Goal: Information Seeking & Learning: Learn about a topic

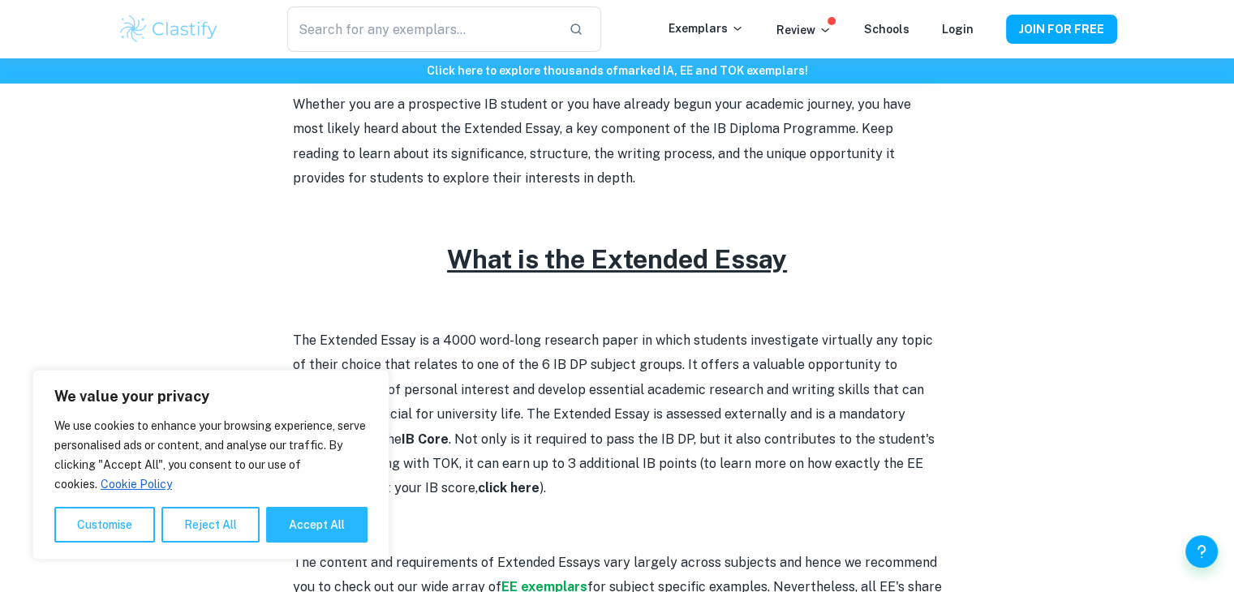
scroll to position [649, 0]
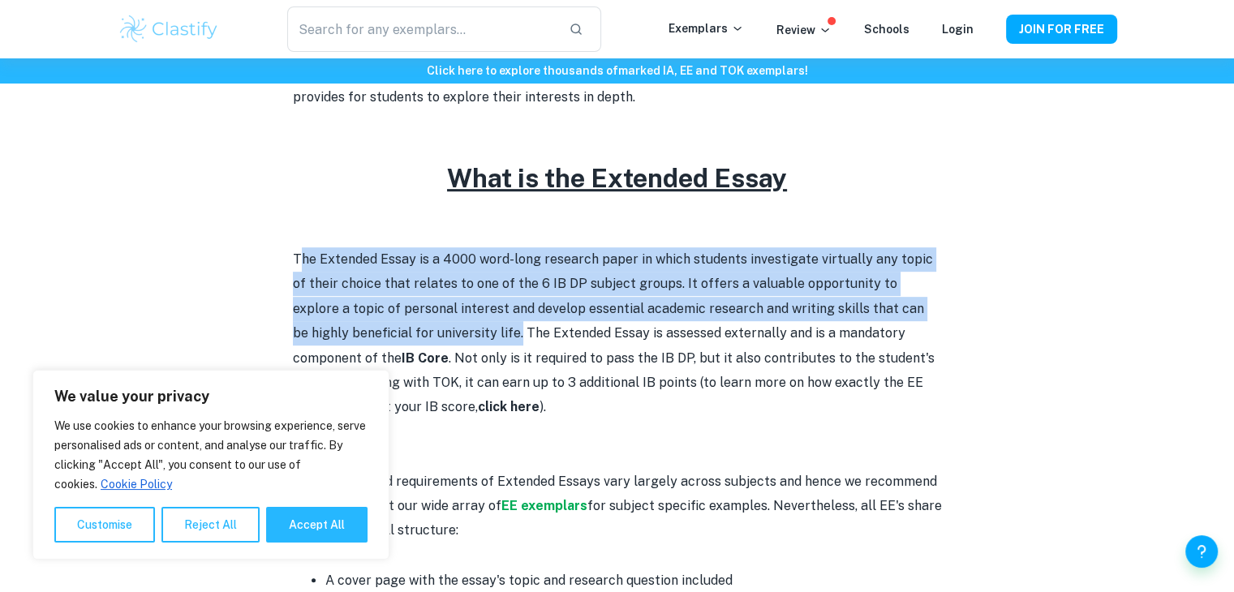
drag, startPoint x: 299, startPoint y: 260, endPoint x: 460, endPoint y: 333, distance: 176.9
click at [460, 333] on p "The Extended Essay is a 4000 word-long research paper in which students investi…" at bounding box center [617, 333] width 649 height 173
copy p "he Extended Essay is a 4000 word-long research paper in which students investig…"
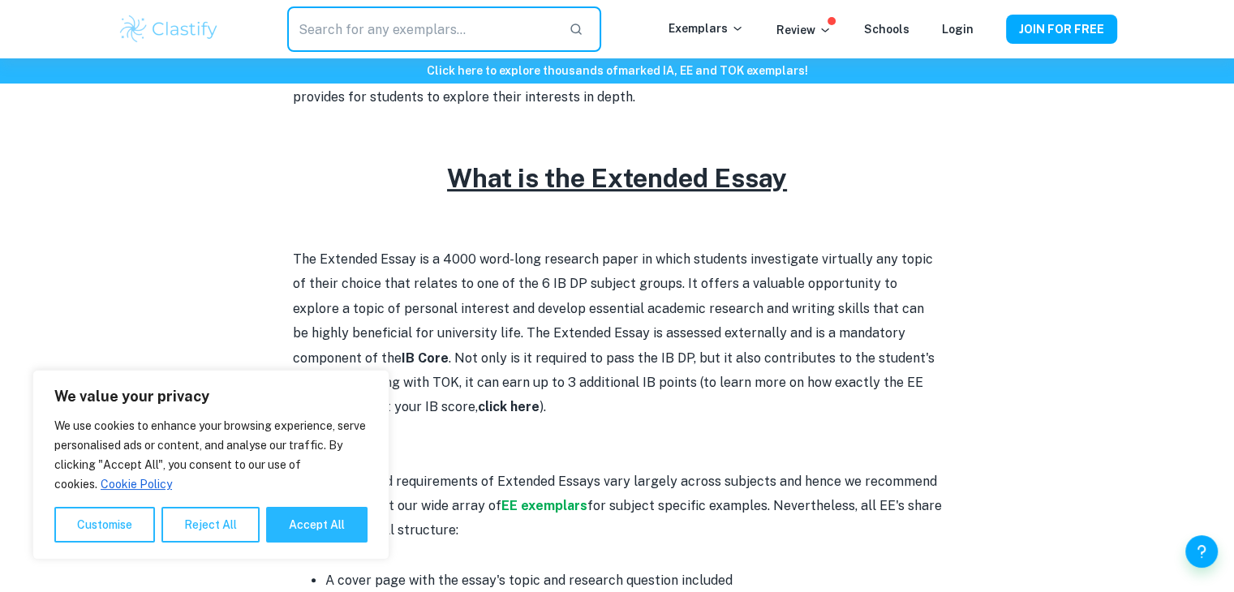
click at [432, 32] on input "text" at bounding box center [421, 28] width 268 height 45
paste input "TOK Assessment Tasks"
type input "TOK Assessment Tasks"
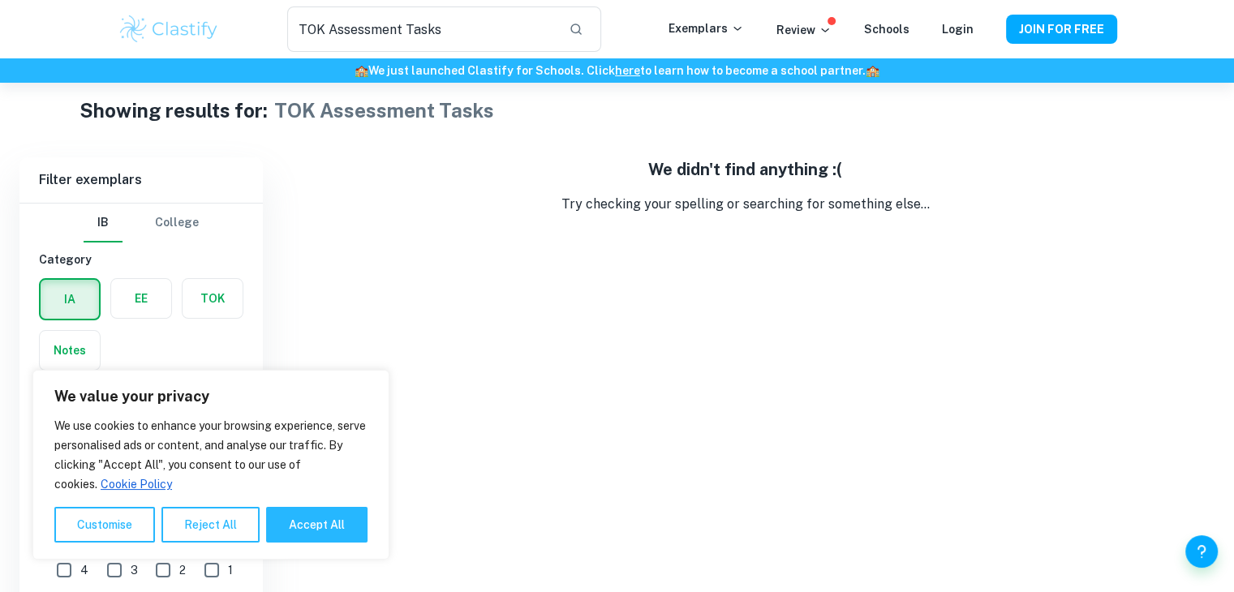
scroll to position [83, 0]
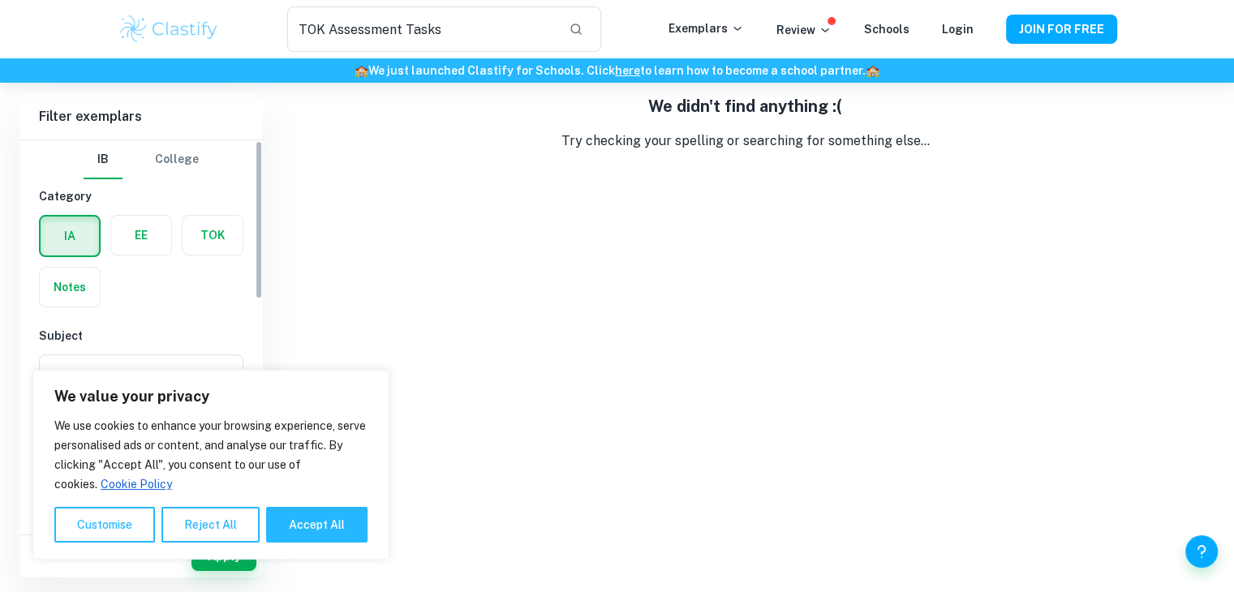
click at [198, 235] on label "button" at bounding box center [213, 235] width 60 height 39
click at [0, 0] on input "radio" at bounding box center [0, 0] width 0 height 0
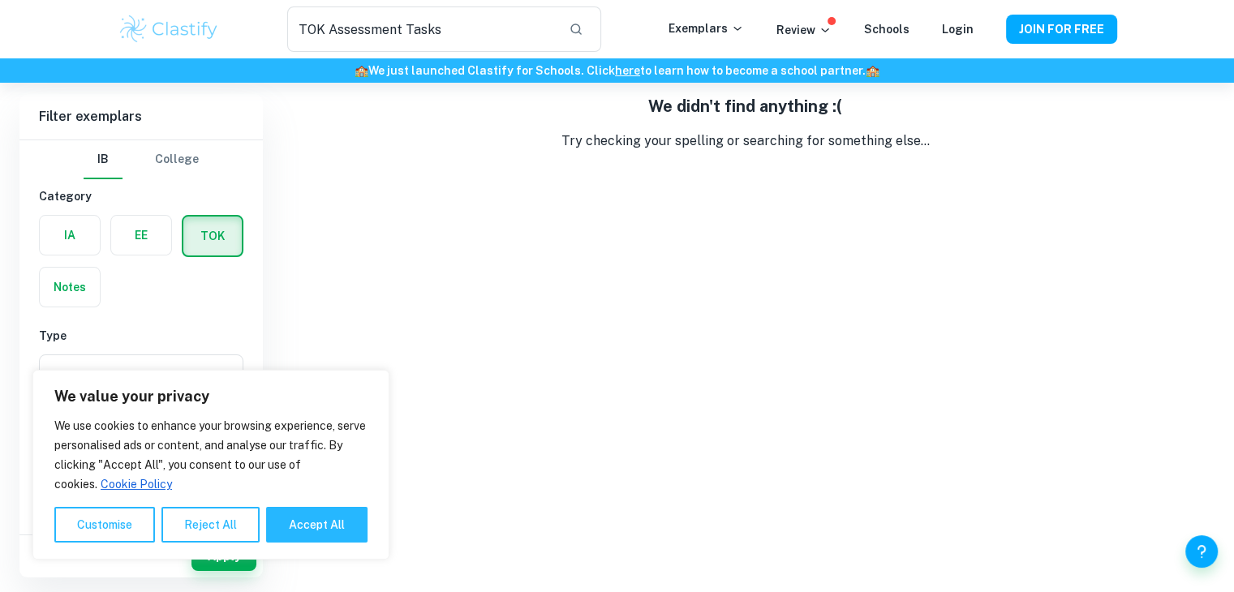
click at [217, 236] on label "button" at bounding box center [212, 236] width 58 height 39
click at [0, 0] on input "radio" at bounding box center [0, 0] width 0 height 0
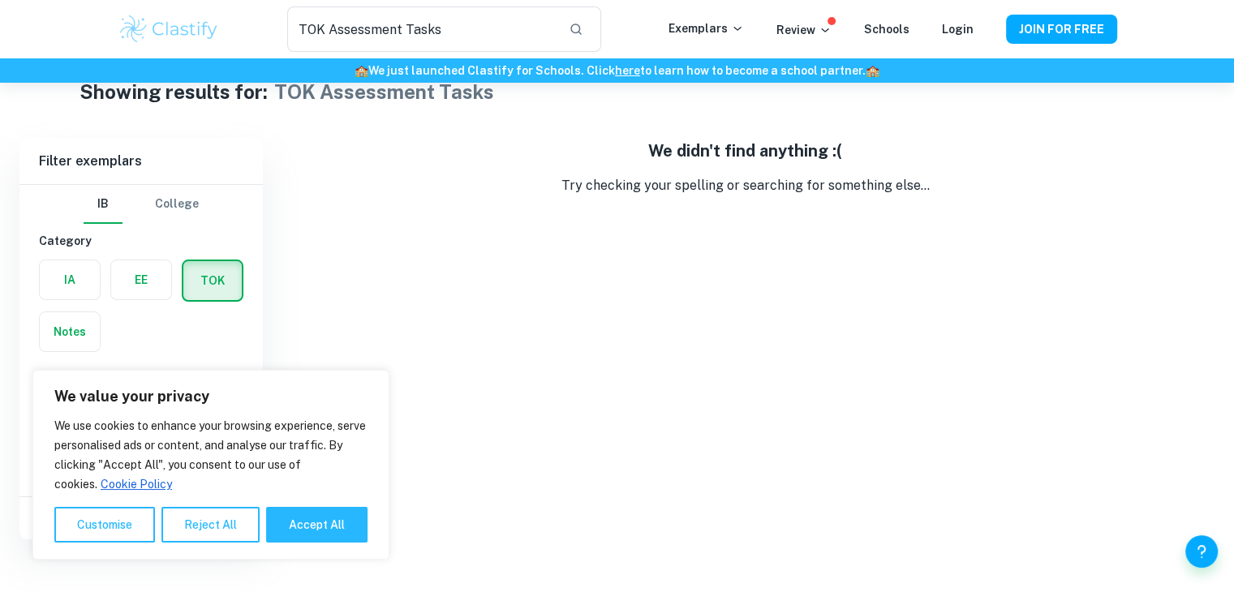
scroll to position [0, 0]
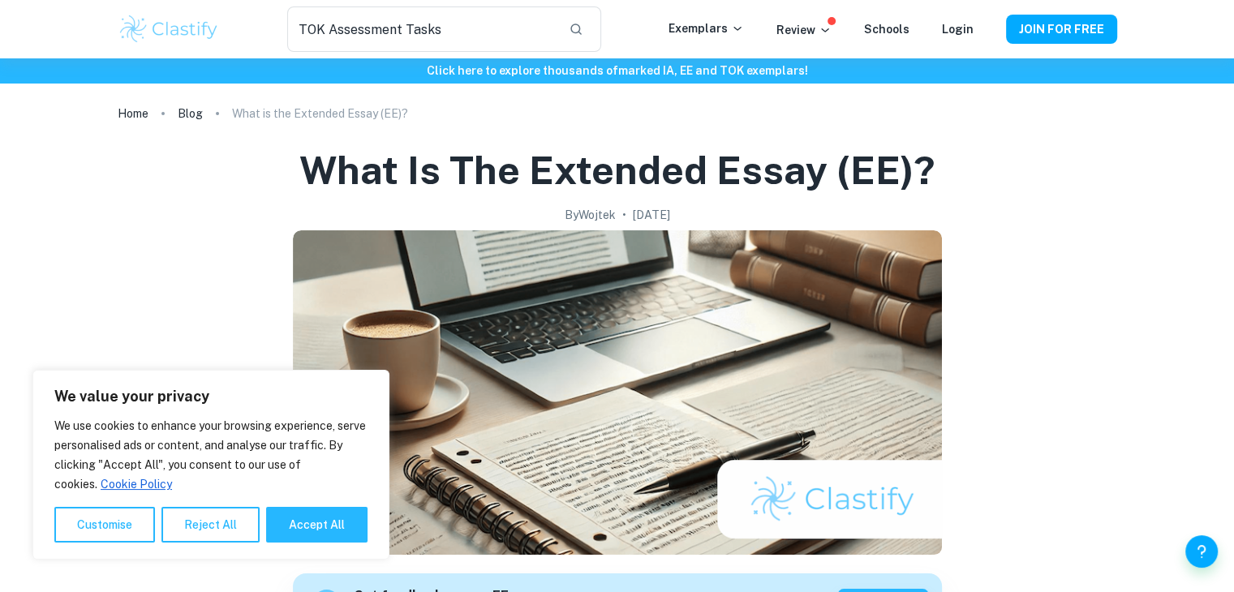
drag, startPoint x: 0, startPoint y: 370, endPoint x: 1, endPoint y: 358, distance: 12.2
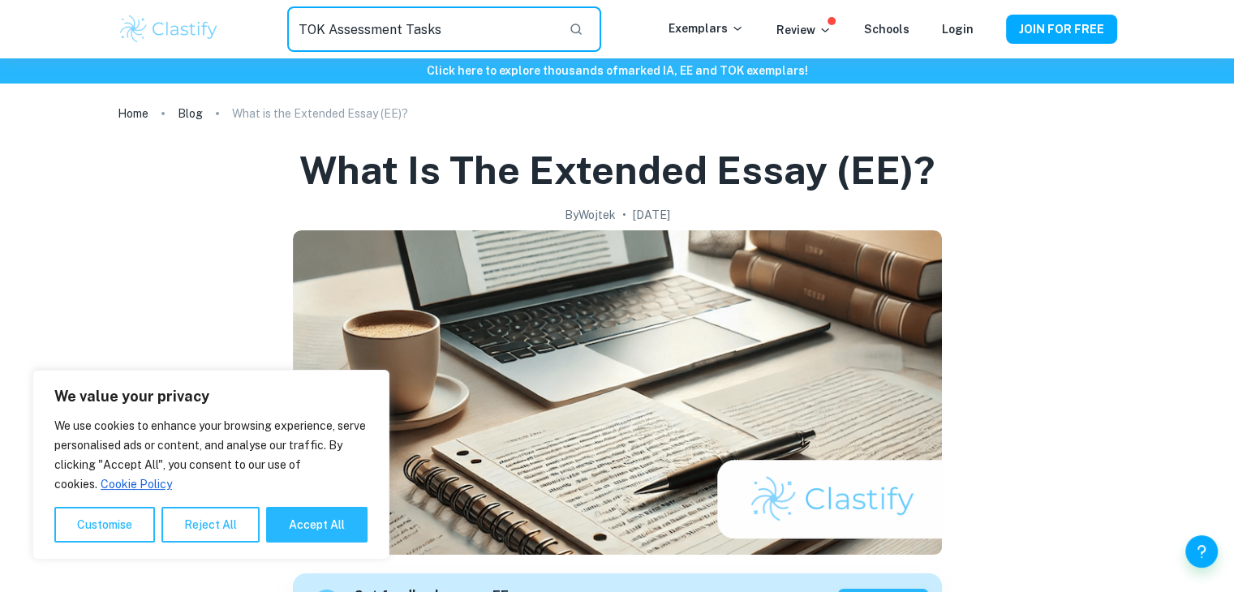
click at [496, 38] on input "TOK Assessment Tasks" at bounding box center [421, 28] width 268 height 45
paste input "CAS Requirements"
type input "CAS Requirements"
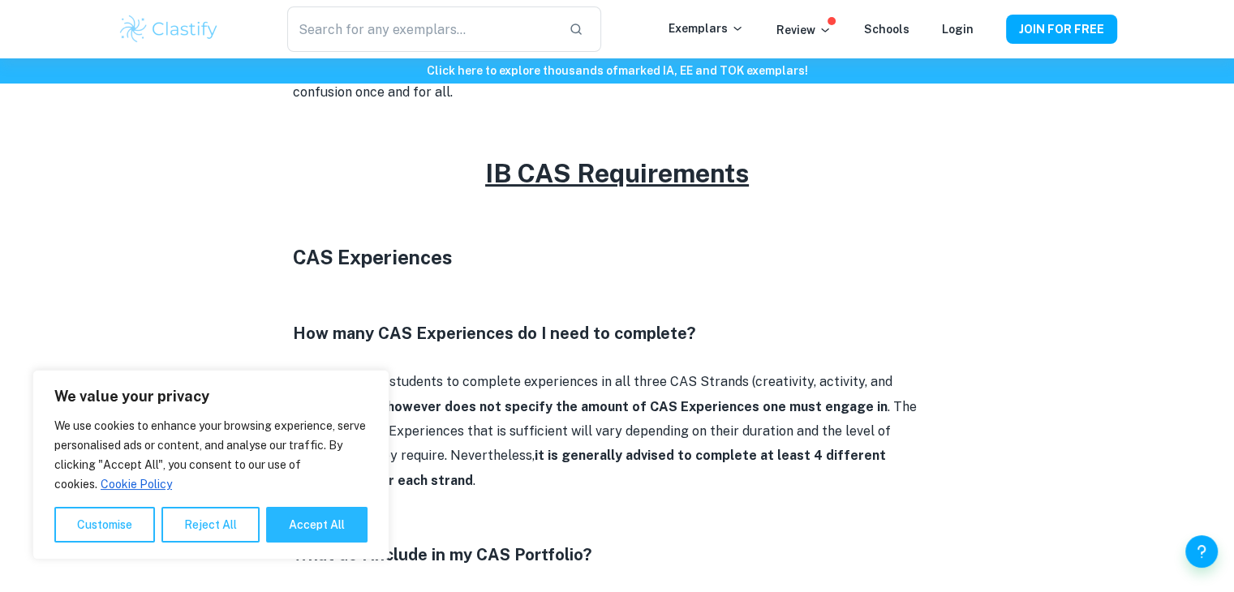
scroll to position [892, 0]
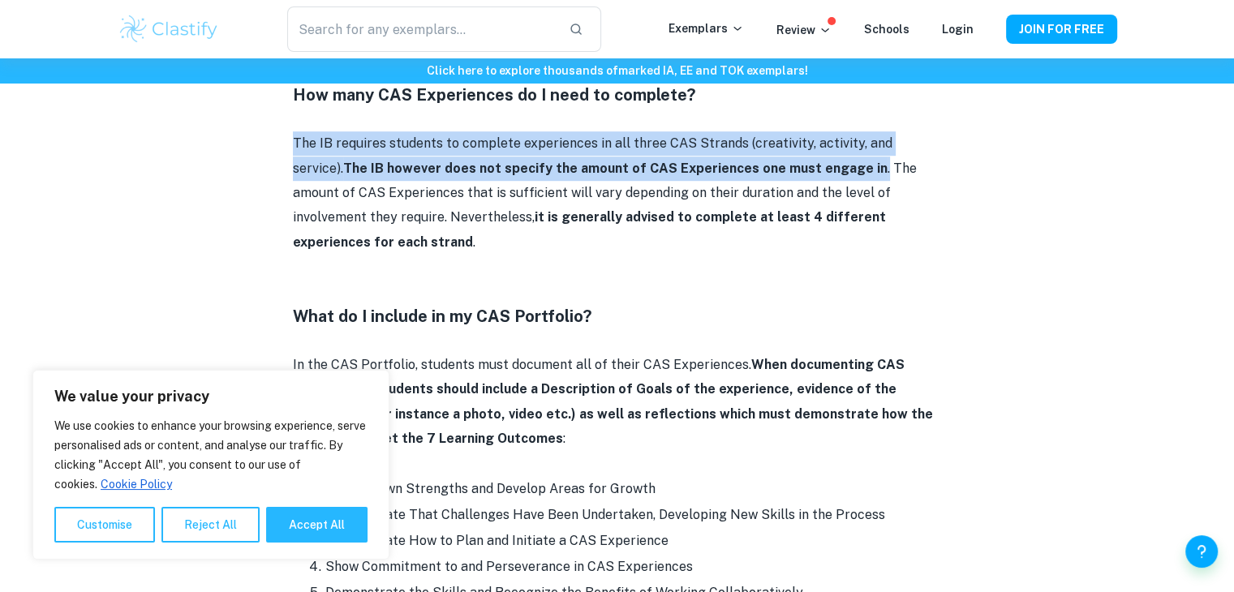
drag, startPoint x: 295, startPoint y: 142, endPoint x: 814, endPoint y: 160, distance: 518.7
copy p "The IB requires students to complete experiences in all three CAS Strands (crea…"
